Goal: Transaction & Acquisition: Purchase product/service

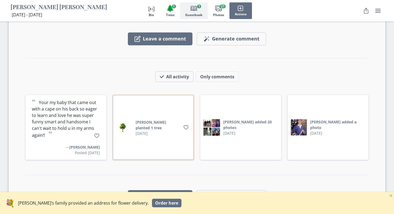
scroll to position [715, 0]
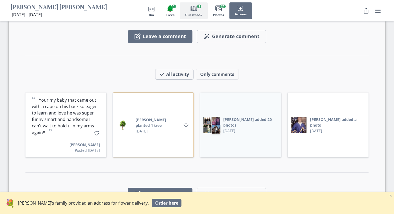
click at [218, 125] on img at bounding box center [216, 129] width 9 height 9
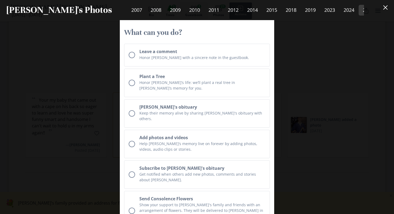
scroll to position [4799, 0]
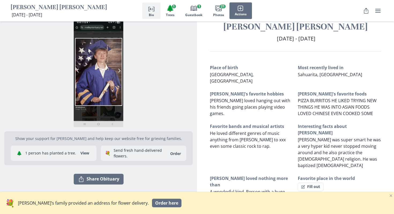
scroll to position [15, 0]
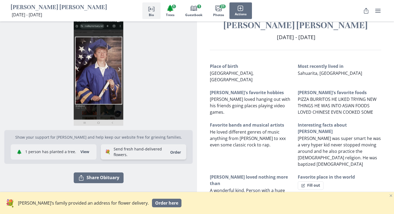
click at [177, 151] on link "Order" at bounding box center [175, 152] width 17 height 5
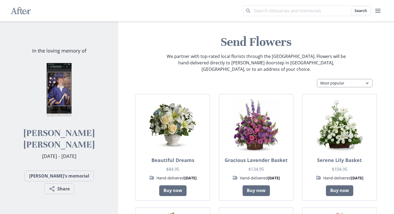
click at [328, 79] on select "Most popular Table arrangements Baskets Plants Funerals Standing sprays Wreaths…" at bounding box center [345, 83] width 56 height 9
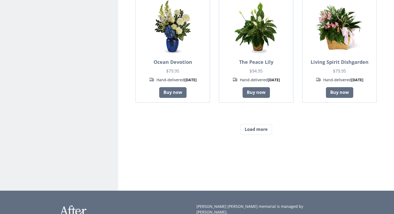
scroll to position [441, 0]
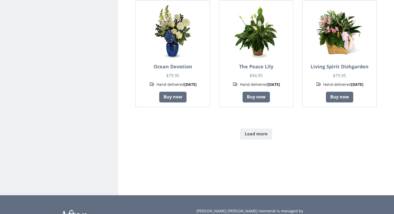
click at [250, 129] on button "Load more" at bounding box center [256, 134] width 32 height 11
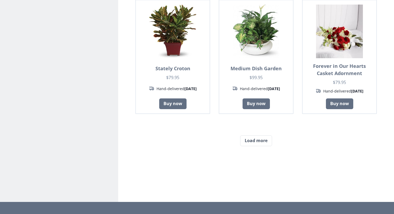
scroll to position [915, 0]
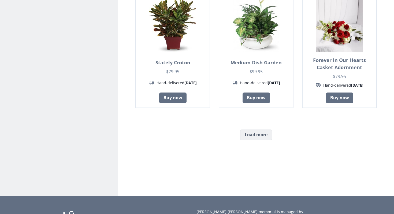
click at [252, 129] on button "Load more" at bounding box center [256, 134] width 32 height 11
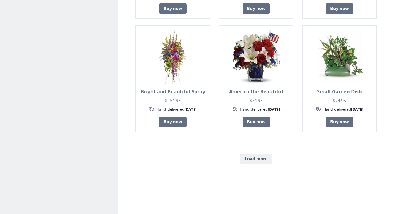
scroll to position [1353, 0]
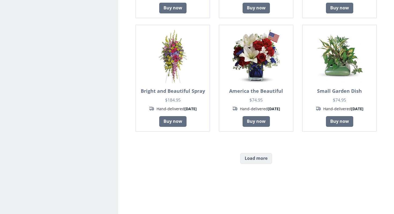
click at [246, 153] on button "Load more" at bounding box center [256, 158] width 32 height 11
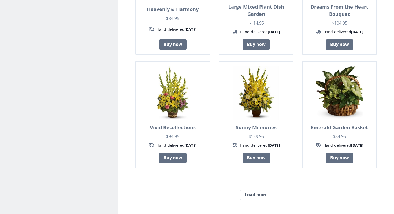
scroll to position [1786, 0]
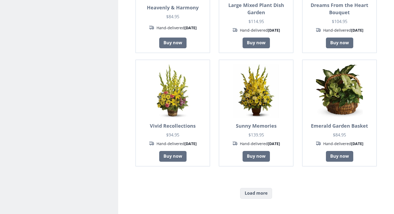
click at [246, 188] on button "Load more" at bounding box center [256, 193] width 32 height 11
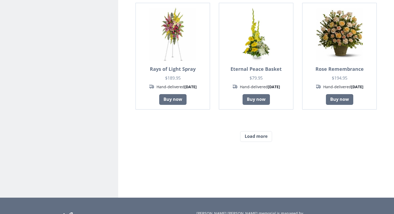
scroll to position [2312, 0]
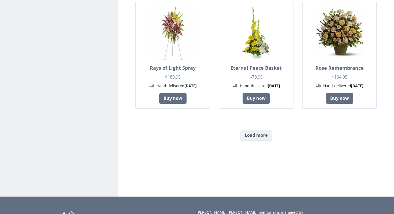
click at [261, 130] on button "Load more" at bounding box center [256, 135] width 32 height 11
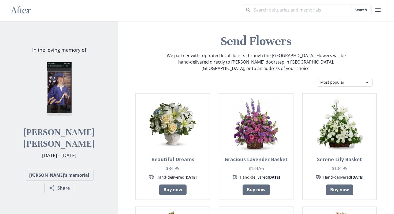
scroll to position [0, 0]
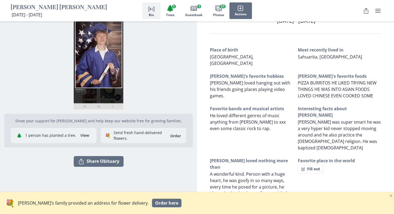
scroll to position [45, 0]
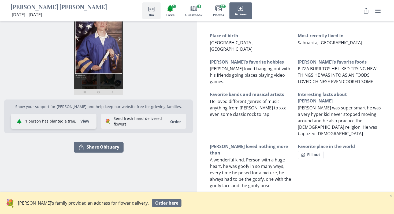
click at [80, 121] on button "View" at bounding box center [84, 121] width 15 height 9
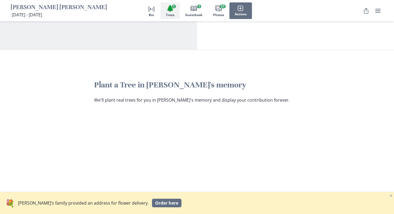
scroll to position [342, 0]
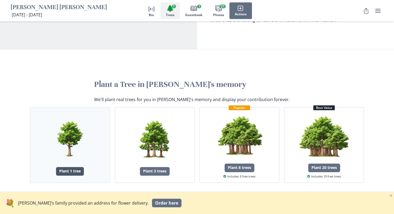
click at [73, 167] on div "Plant 1 tree" at bounding box center [70, 171] width 28 height 9
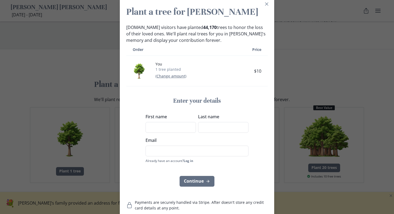
scroll to position [2, 0]
click at [266, 3] on icon "Close" at bounding box center [266, 4] width 3 height 3
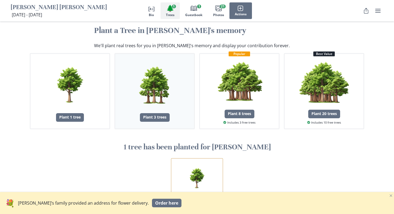
scroll to position [394, 0]
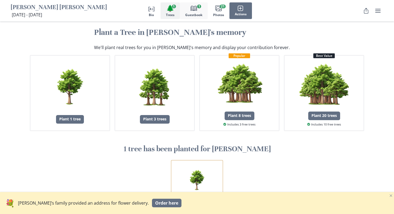
click at [196, 13] on span "Guestbook" at bounding box center [193, 15] width 17 height 4
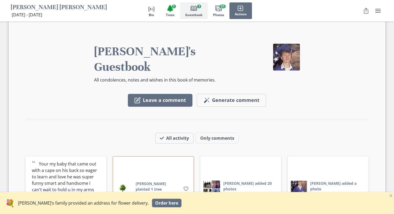
scroll to position [655, 0]
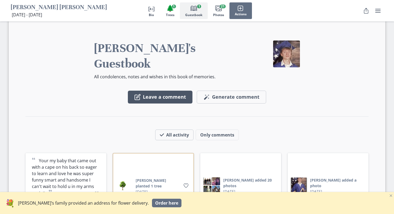
click at [143, 91] on button "Leave a comment" at bounding box center [160, 97] width 65 height 13
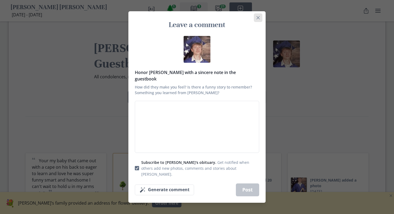
click at [257, 19] on icon "Close" at bounding box center [258, 17] width 3 height 3
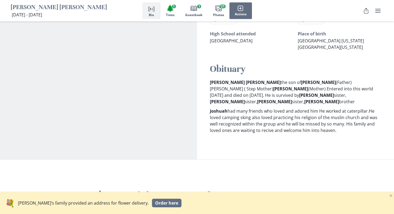
scroll to position [229, 0]
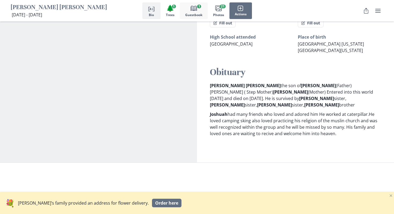
click at [194, 11] on icon "Book" at bounding box center [194, 8] width 6 height 6
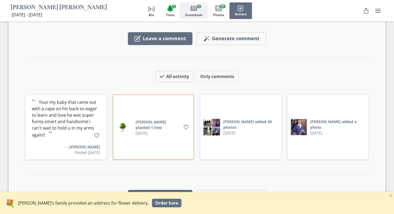
scroll to position [715, 0]
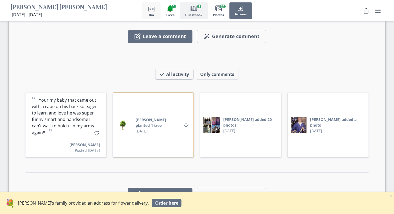
click at [151, 7] on icon "Person profile" at bounding box center [151, 8] width 6 height 6
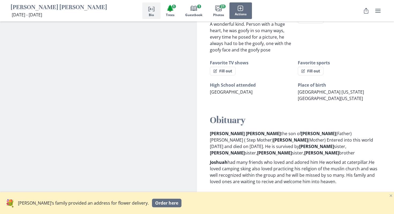
scroll to position [183, 0]
